Goal: Task Accomplishment & Management: Complete application form

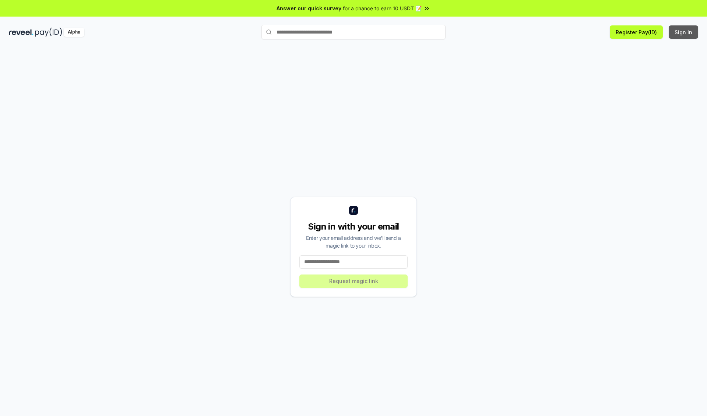
click at [684, 32] on button "Sign In" at bounding box center [683, 31] width 29 height 13
type input "**********"
click at [354, 281] on button "Request magic link" at bounding box center [354, 281] width 108 height 13
